Goal: Task Accomplishment & Management: Use online tool/utility

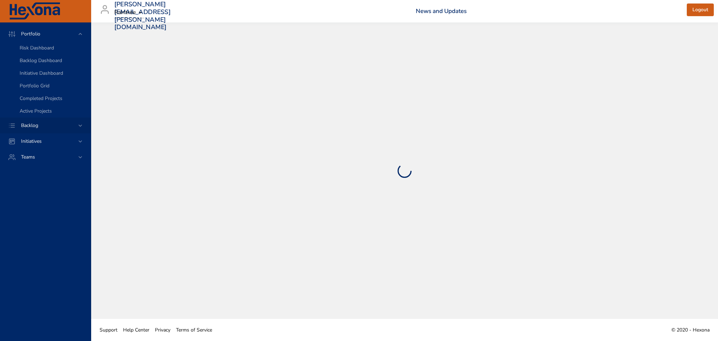
click at [77, 124] on icon at bounding box center [80, 125] width 7 height 7
click at [46, 63] on span "Backlog Details" at bounding box center [37, 63] width 34 height 7
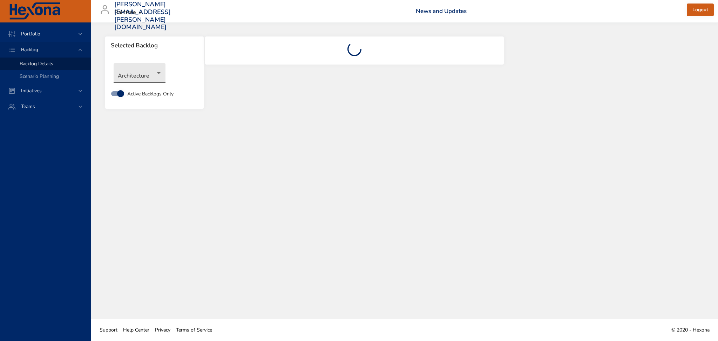
click at [163, 69] on body "Portfolio Backlog Backlog Details Scenario Planning Initiatives Teams [PERSON_N…" at bounding box center [359, 170] width 718 height 341
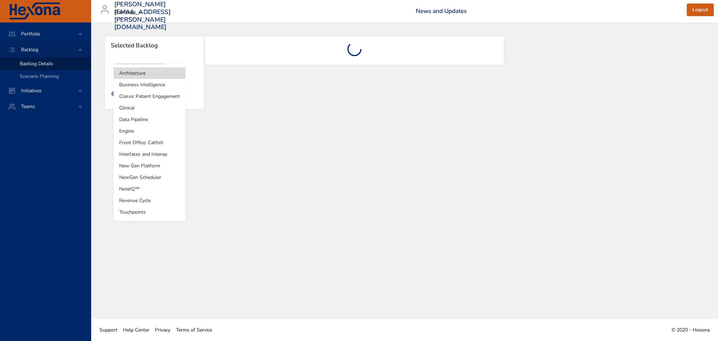
click at [145, 187] on li "NoteIQ™" at bounding box center [150, 189] width 72 height 12
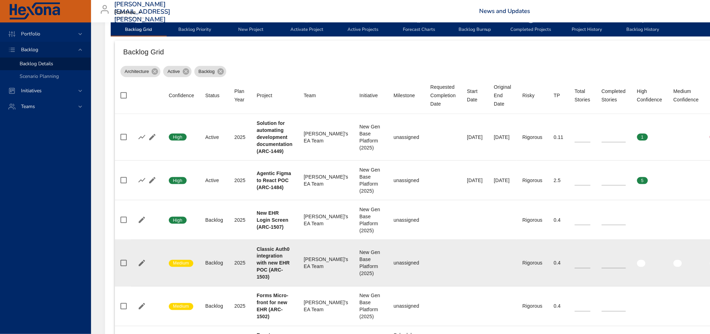
scroll to position [280, 0]
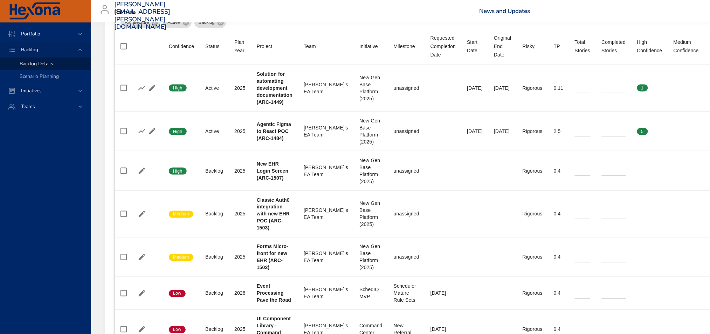
type input "*"
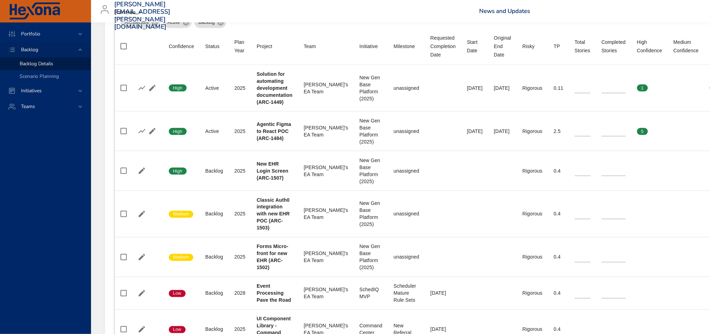
type input "**"
type input "*"
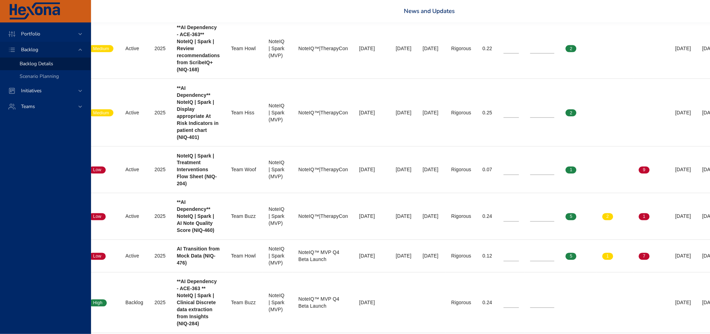
scroll to position [327, 88]
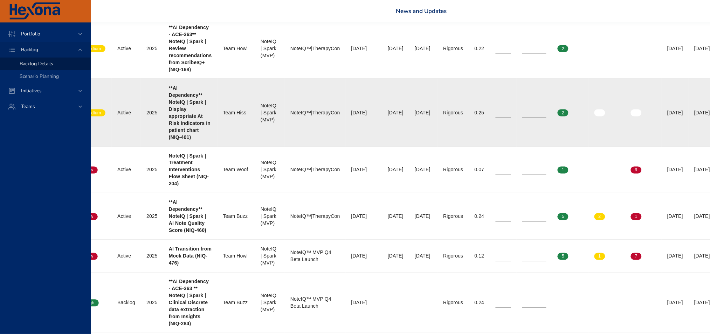
click at [642, 106] on td "Low Confidence 0" at bounding box center [644, 113] width 36 height 68
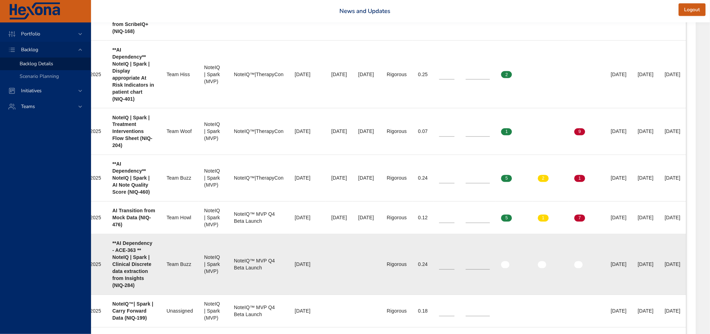
scroll to position [327, 155]
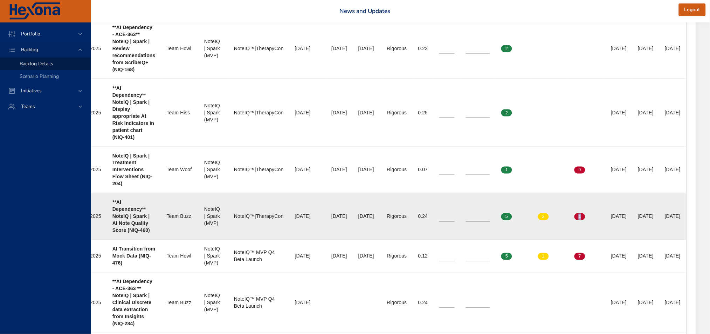
drag, startPoint x: 590, startPoint y: 218, endPoint x: 578, endPoint y: 217, distance: 11.6
click at [578, 217] on td "Low Confidence 1" at bounding box center [587, 216] width 36 height 47
click at [480, 217] on input "*" at bounding box center [478, 216] width 24 height 11
